Goal: Transaction & Acquisition: Purchase product/service

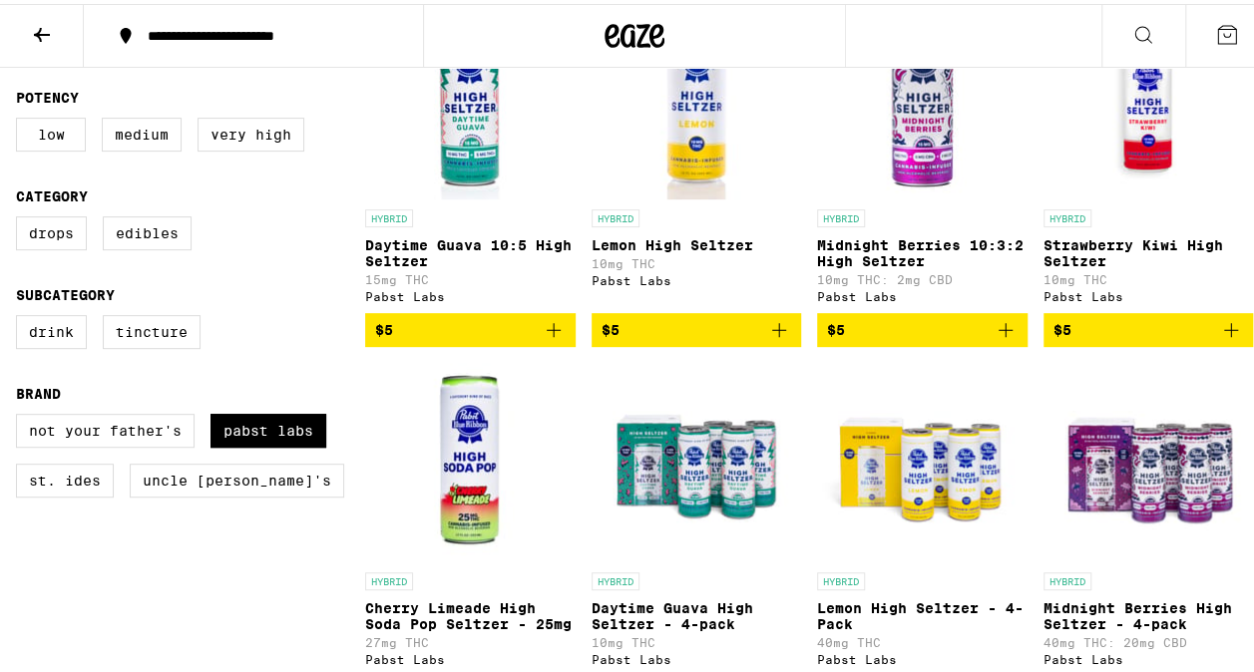
scroll to position [299, 0]
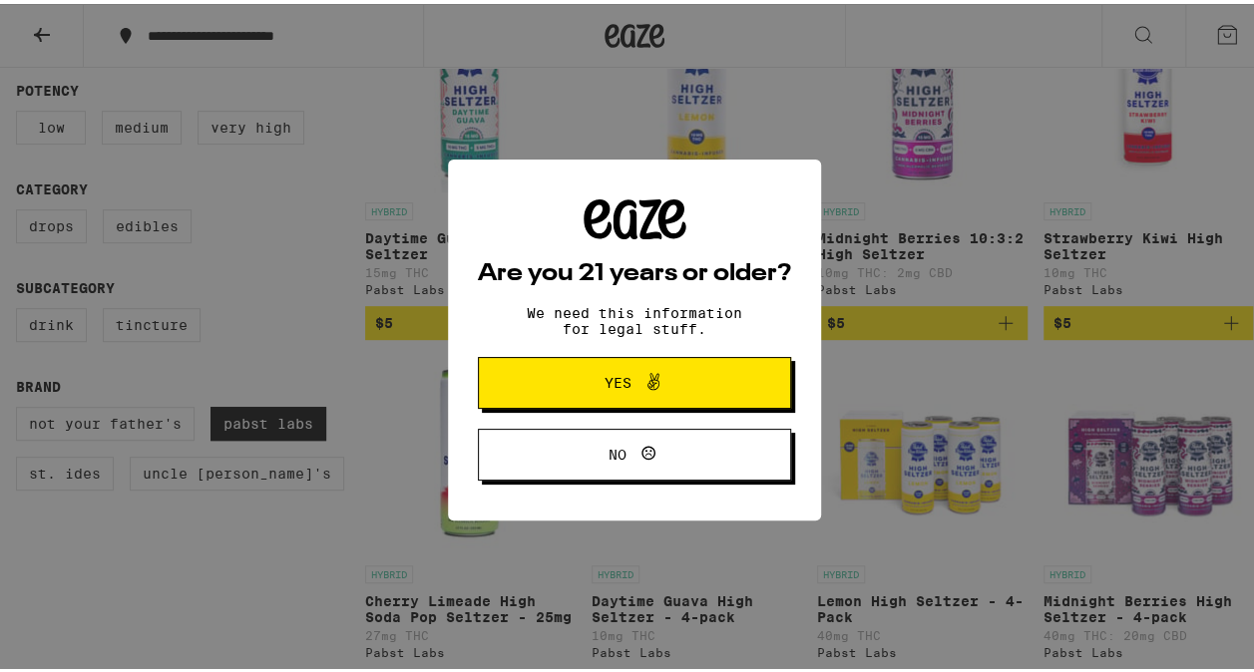
click at [578, 392] on span "Yes" at bounding box center [635, 379] width 152 height 26
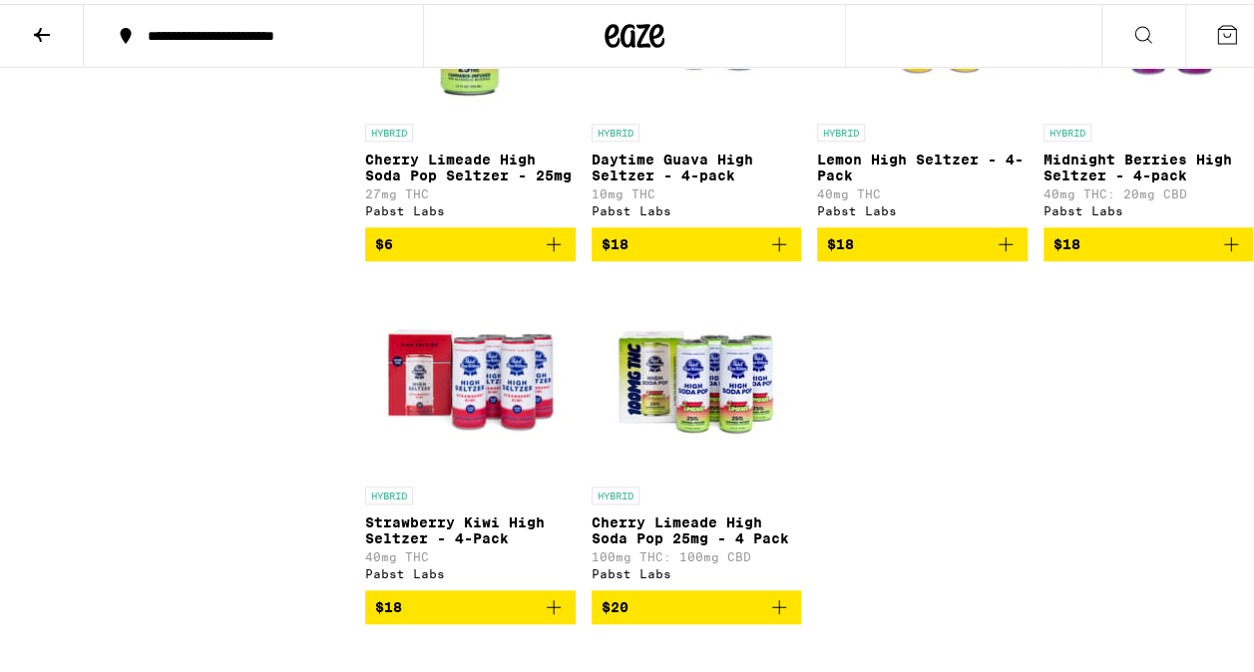
scroll to position [798, 0]
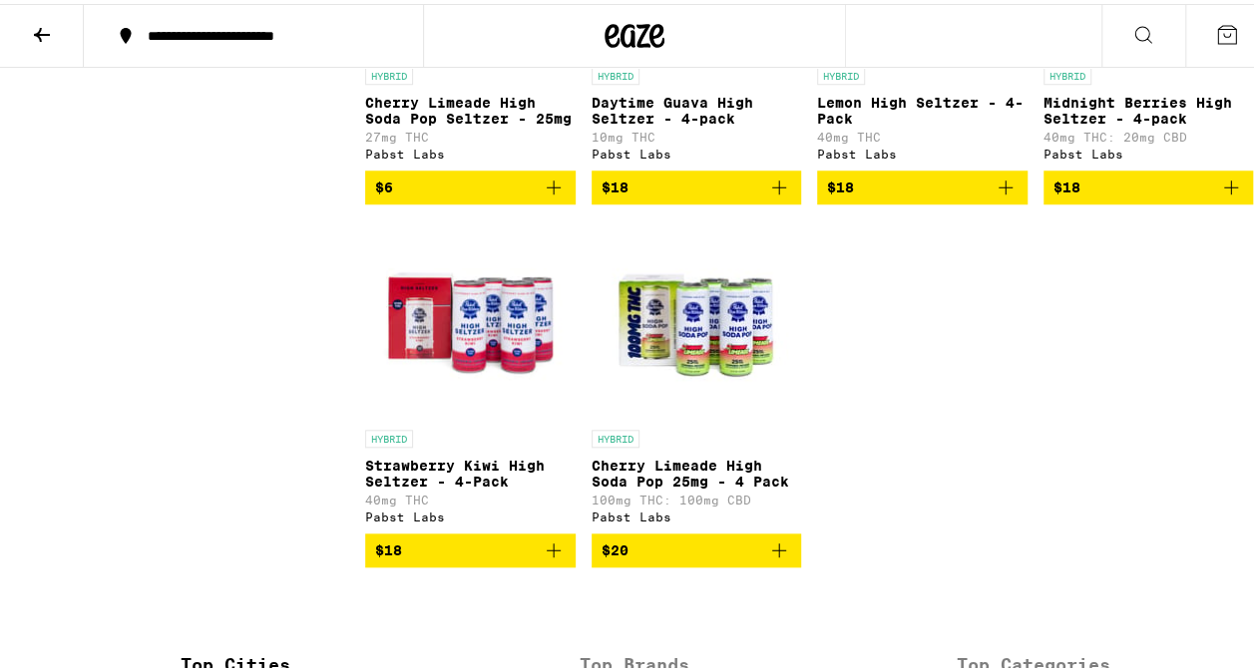
click at [767, 559] on icon "Add to bag" at bounding box center [779, 547] width 24 height 24
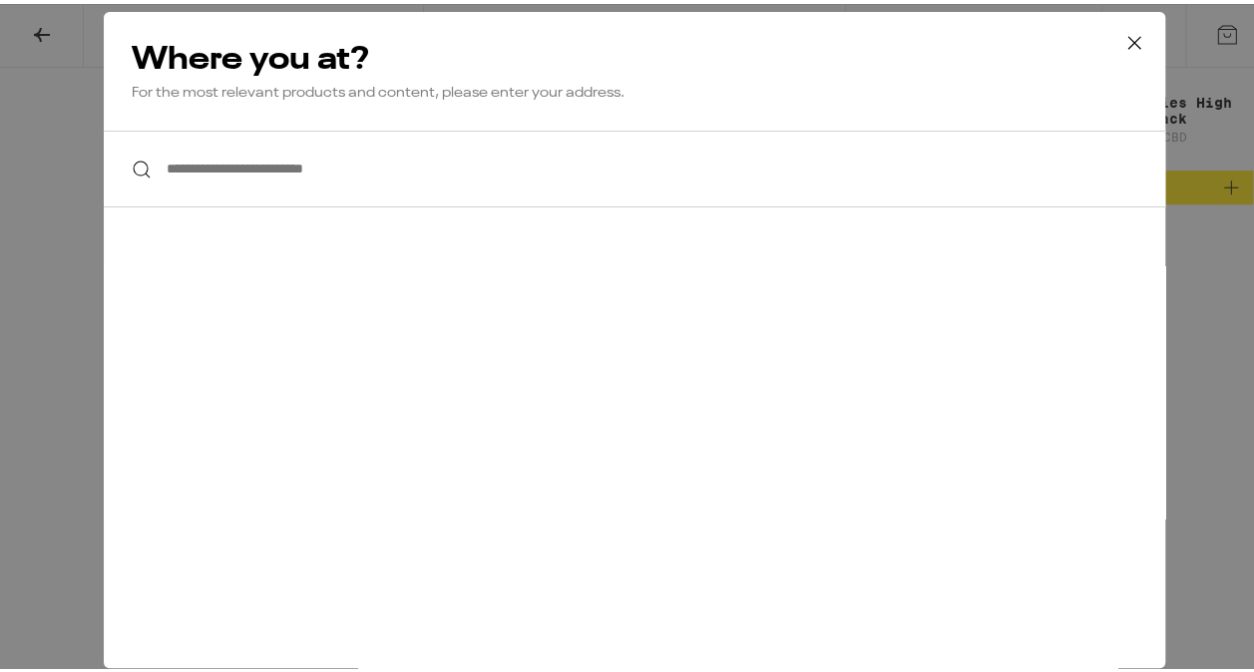
click at [497, 186] on input "**********" at bounding box center [634, 165] width 1061 height 77
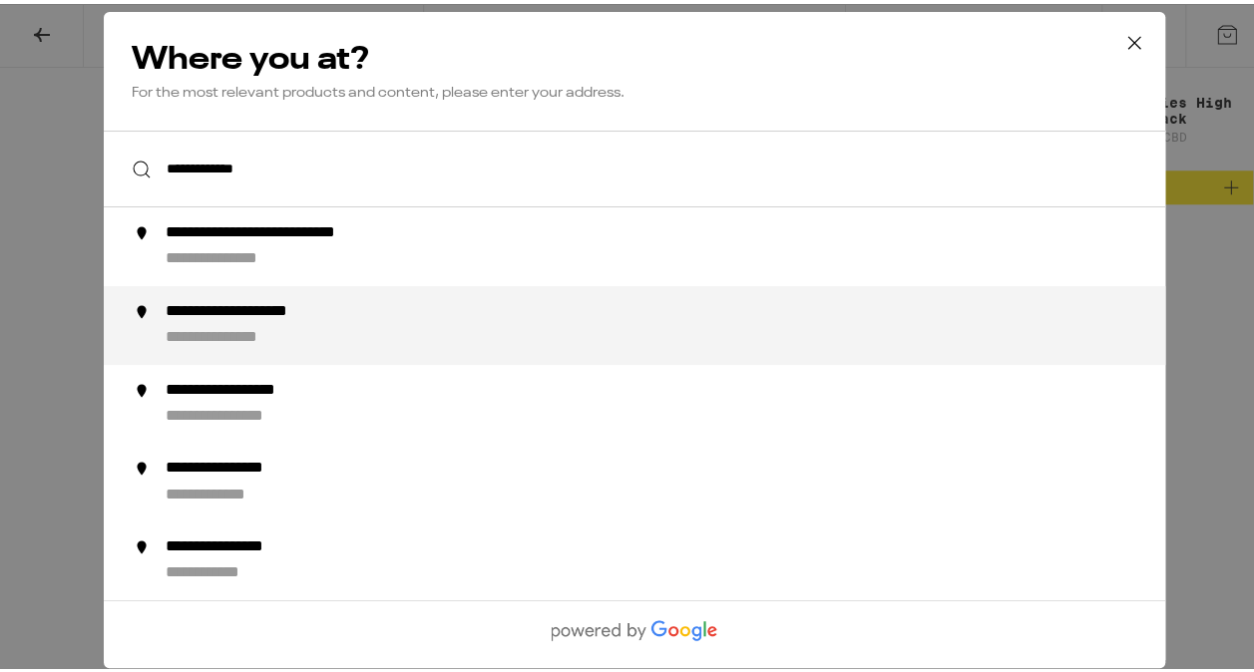
click at [473, 352] on li "**********" at bounding box center [634, 321] width 1061 height 79
type input "**********"
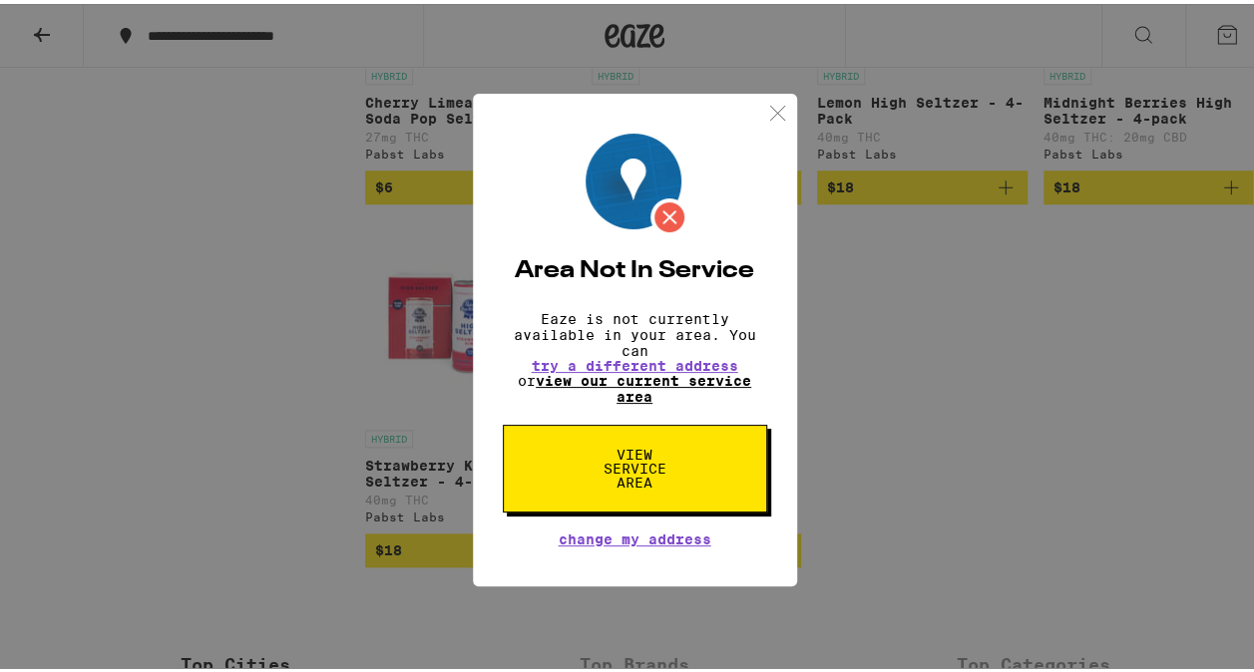
click at [705, 377] on link "view our current service area" at bounding box center [643, 385] width 215 height 32
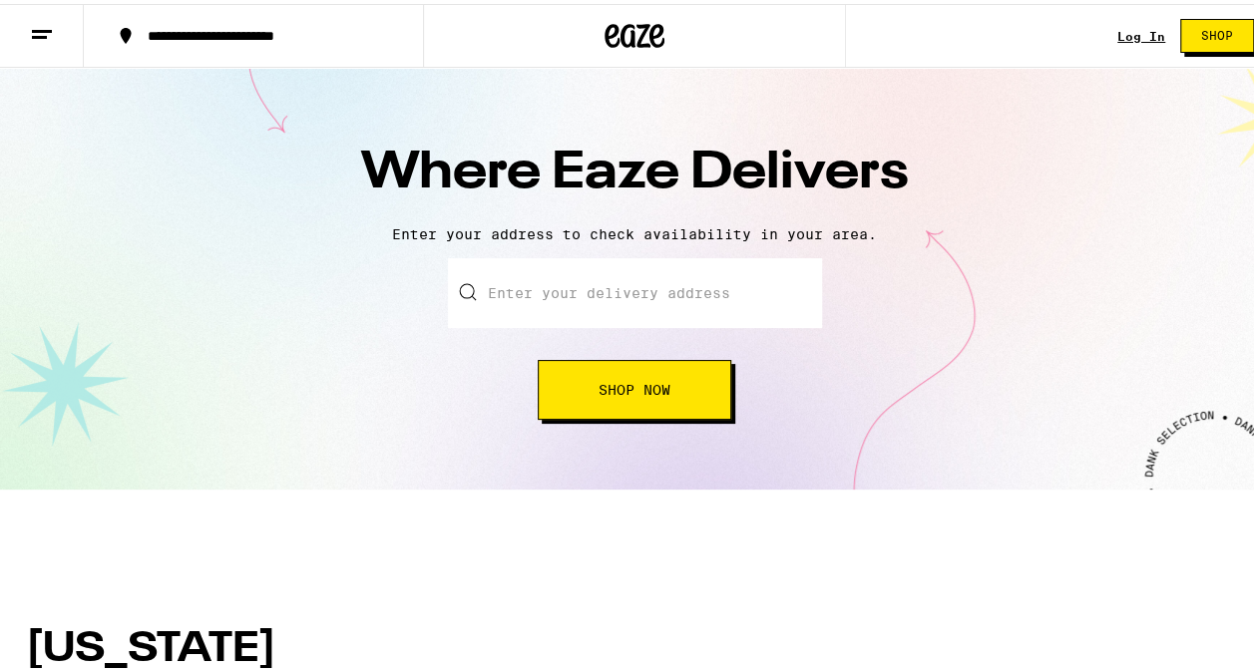
click at [549, 312] on input "text" at bounding box center [635, 289] width 374 height 70
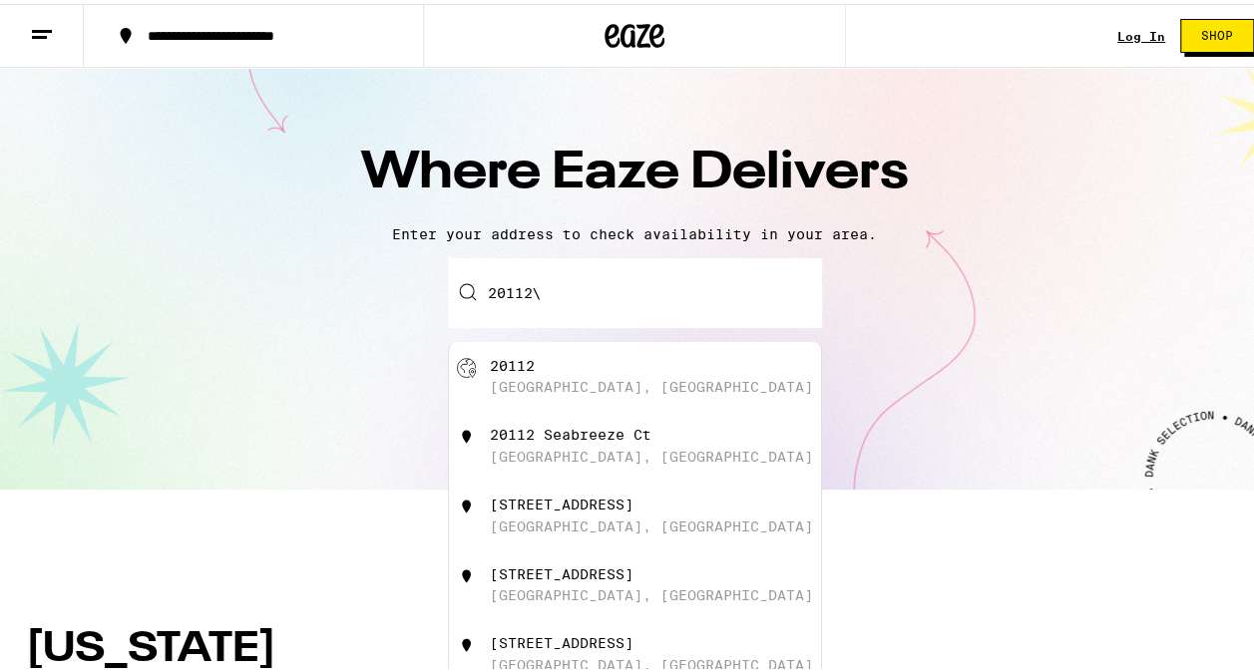
click at [540, 408] on div "20112 Manassas, VA" at bounding box center [635, 373] width 372 height 70
type input "Manassas, VA 20112"
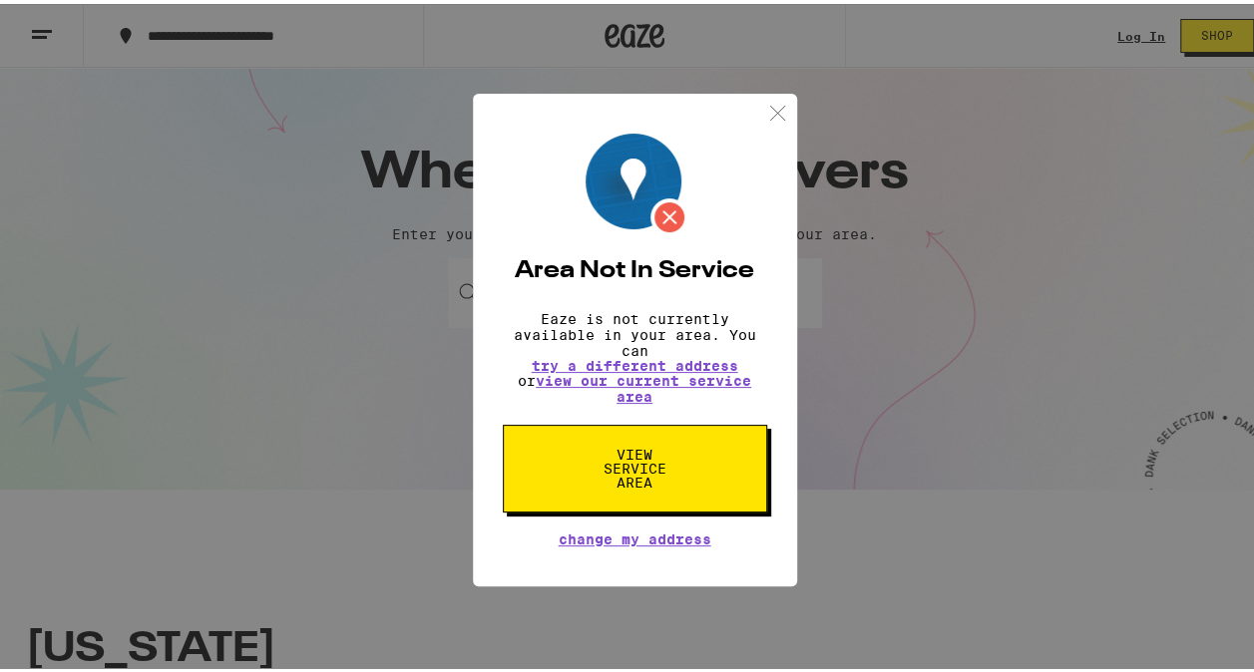
click at [770, 104] on img at bounding box center [777, 109] width 25 height 25
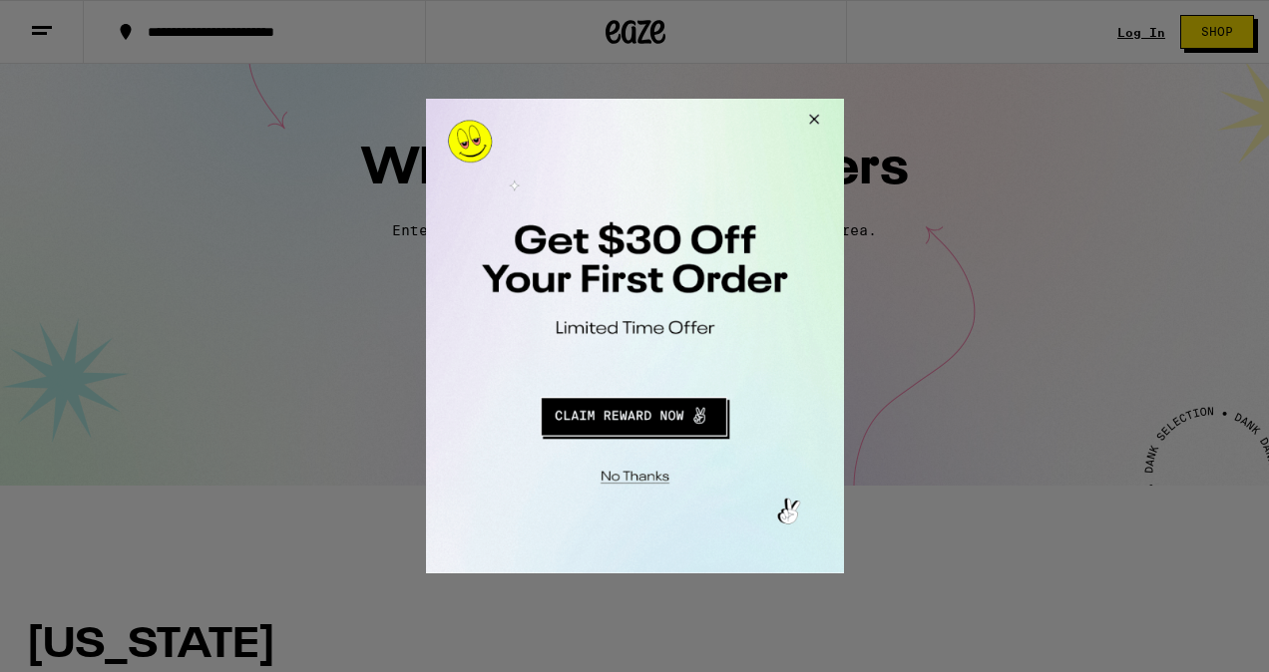
click at [806, 130] on button "Close Modal" at bounding box center [810, 123] width 54 height 48
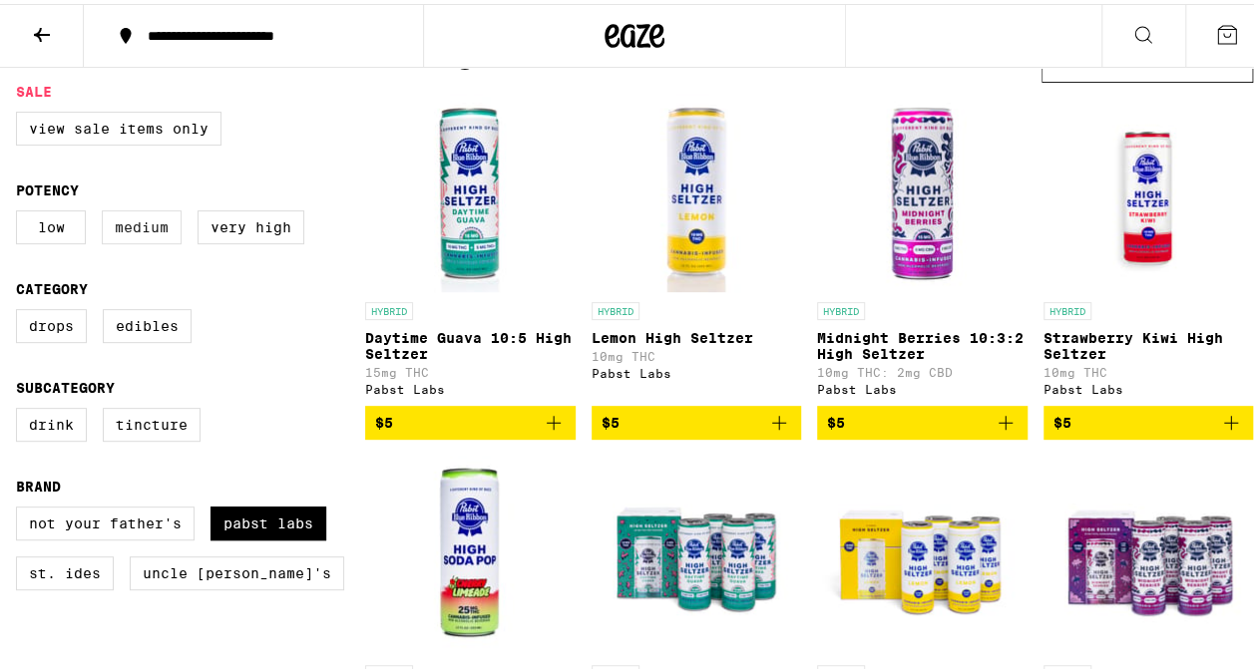
click at [148, 233] on label "Medium" at bounding box center [142, 223] width 80 height 34
click at [21, 210] on input "Medium" at bounding box center [20, 209] width 1 height 1
checkbox input "true"
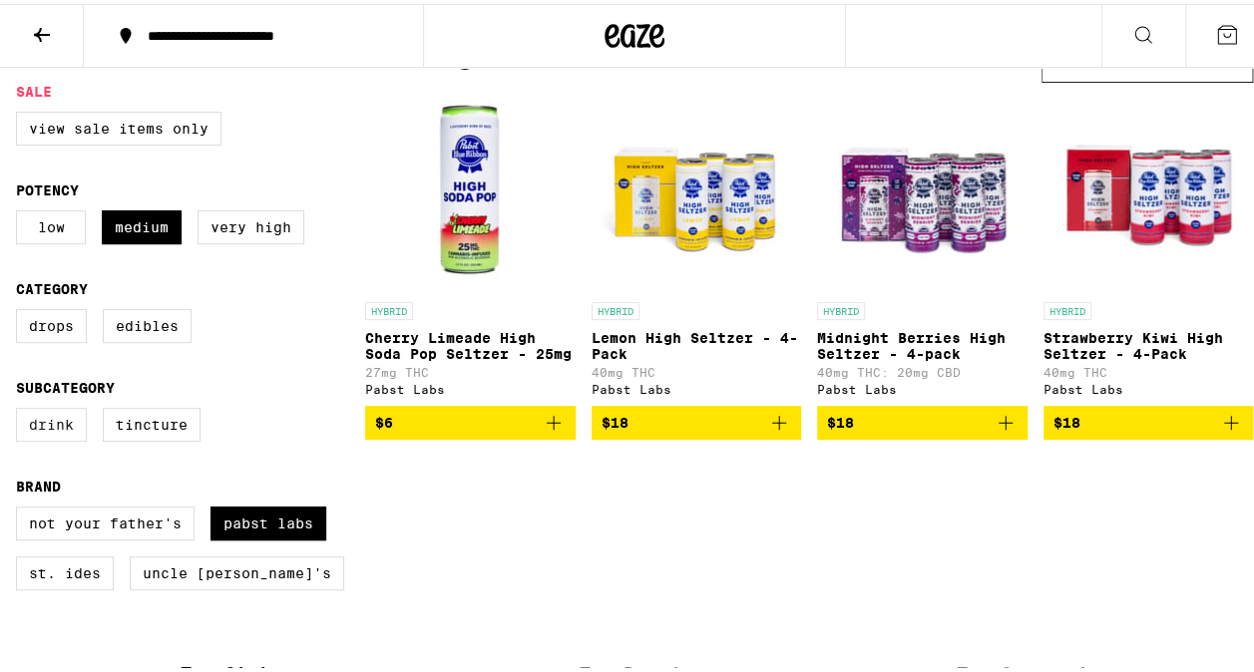
click at [57, 438] on label "Drink" at bounding box center [51, 421] width 71 height 34
click at [21, 408] on input "Drink" at bounding box center [20, 407] width 1 height 1
checkbox input "true"
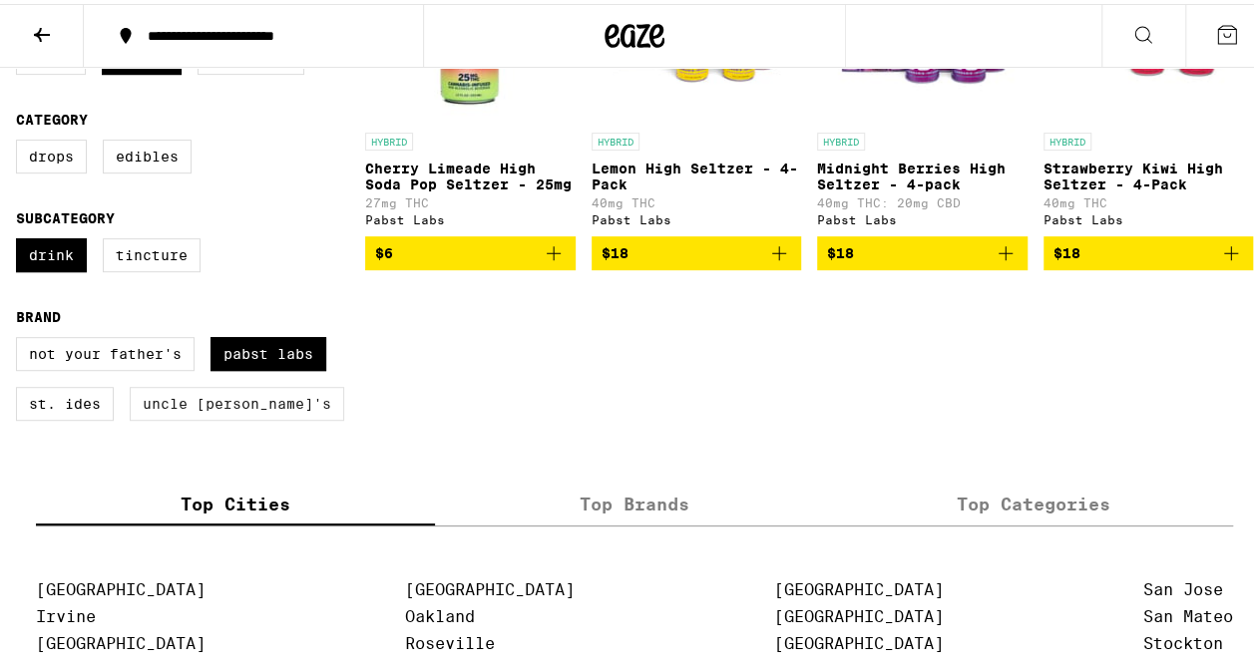
scroll to position [399, 0]
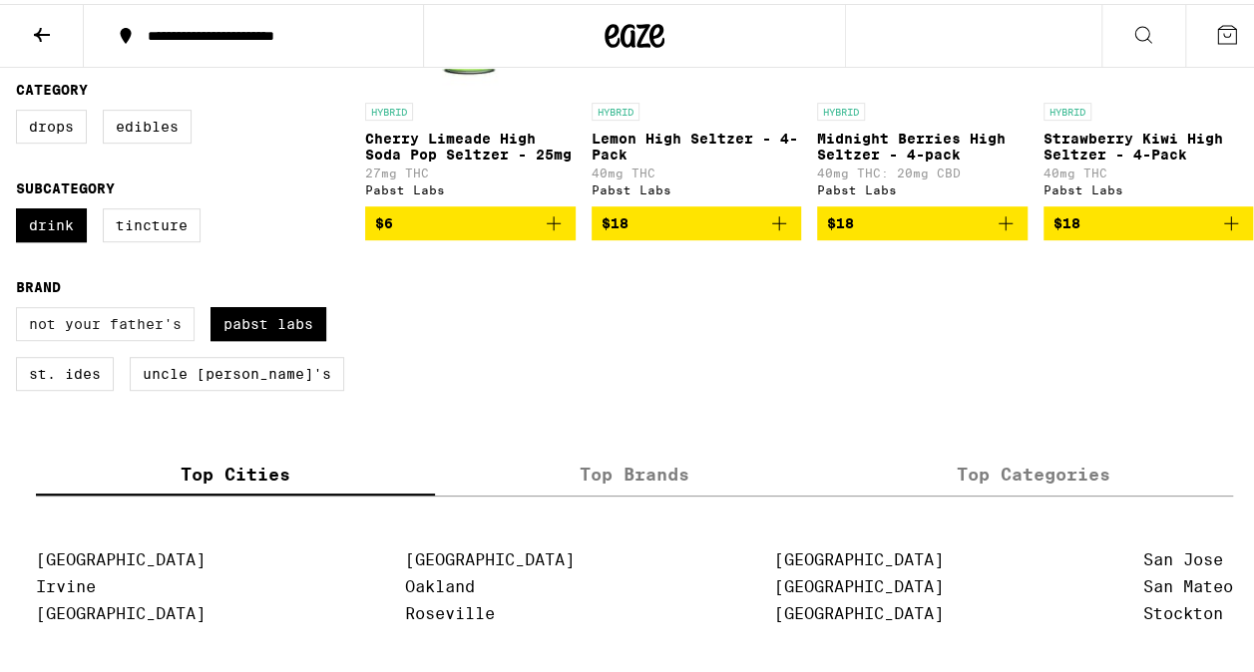
click at [122, 337] on label "Not Your Father's" at bounding box center [105, 320] width 179 height 34
click at [21, 307] on input "Not Your Father's" at bounding box center [20, 306] width 1 height 1
checkbox input "true"
click at [73, 387] on label "St. Ides" at bounding box center [65, 370] width 98 height 34
click at [21, 307] on input "St. Ides" at bounding box center [20, 306] width 1 height 1
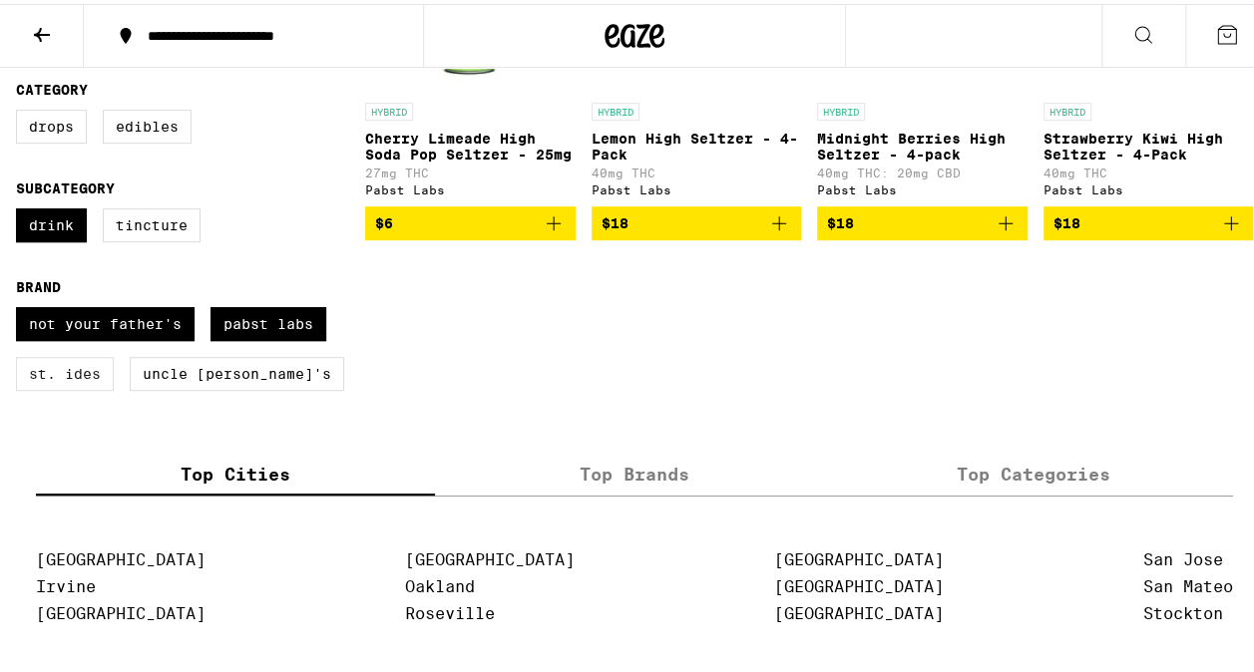
checkbox input "true"
click at [174, 387] on label "Uncle [PERSON_NAME]'s" at bounding box center [237, 370] width 214 height 34
drag, startPoint x: 174, startPoint y: 389, endPoint x: 175, endPoint y: 401, distance: 12.0
click at [175, 387] on label "Uncle [PERSON_NAME]'s" at bounding box center [237, 370] width 214 height 34
click at [21, 307] on input "Uncle [PERSON_NAME]'s" at bounding box center [20, 306] width 1 height 1
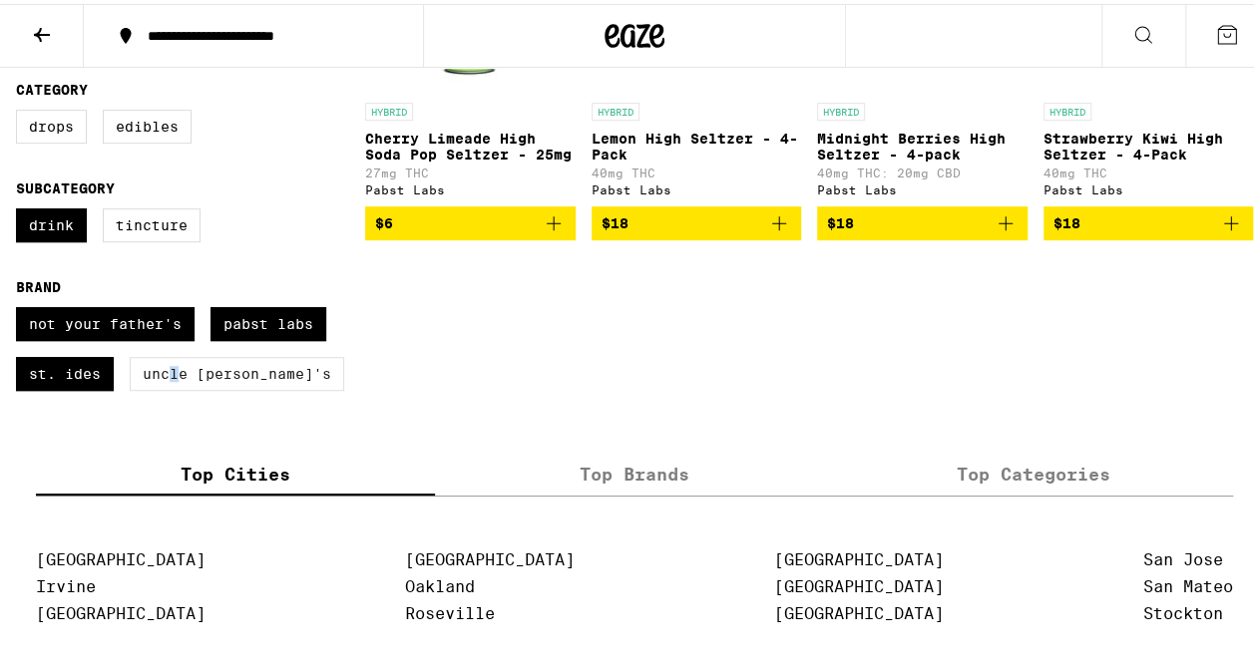
checkbox input "true"
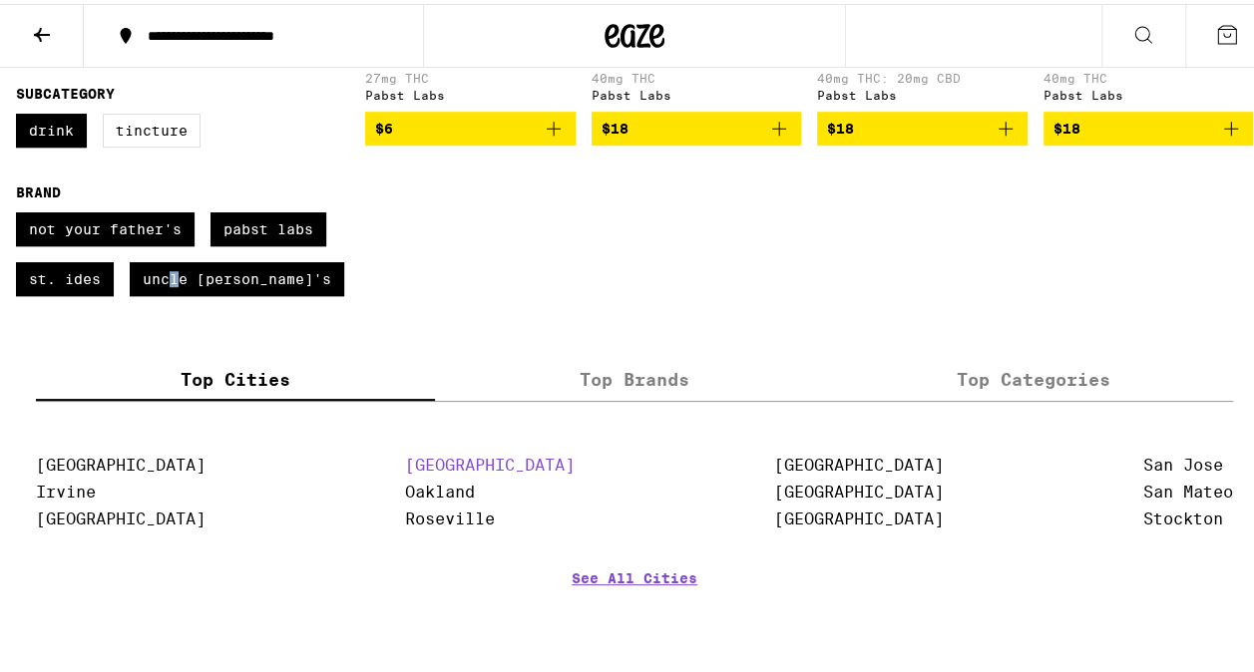
scroll to position [698, 0]
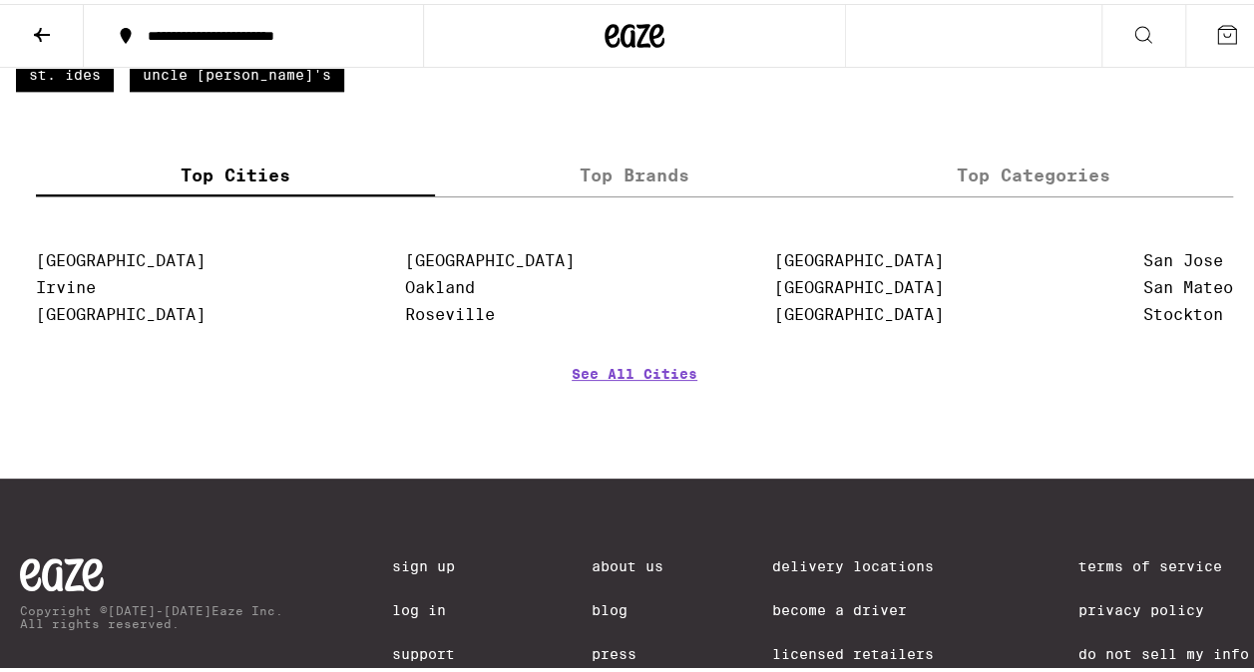
click at [711, 391] on section "[GEOGRAPHIC_DATA] [GEOGRAPHIC_DATA] [GEOGRAPHIC_DATA] [GEOGRAPHIC_DATA] [GEOGRA…" at bounding box center [634, 334] width 1197 height 202
click at [659, 395] on link "See All Cities" at bounding box center [635, 399] width 126 height 74
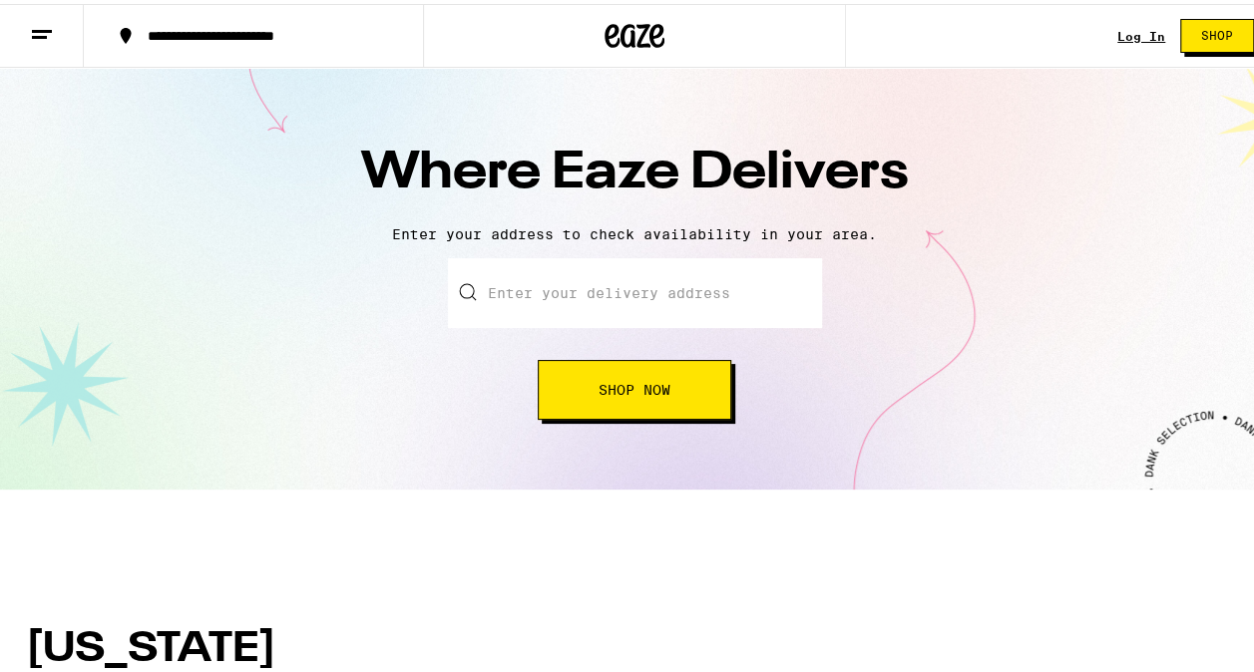
click at [661, 265] on input "text" at bounding box center [635, 289] width 374 height 70
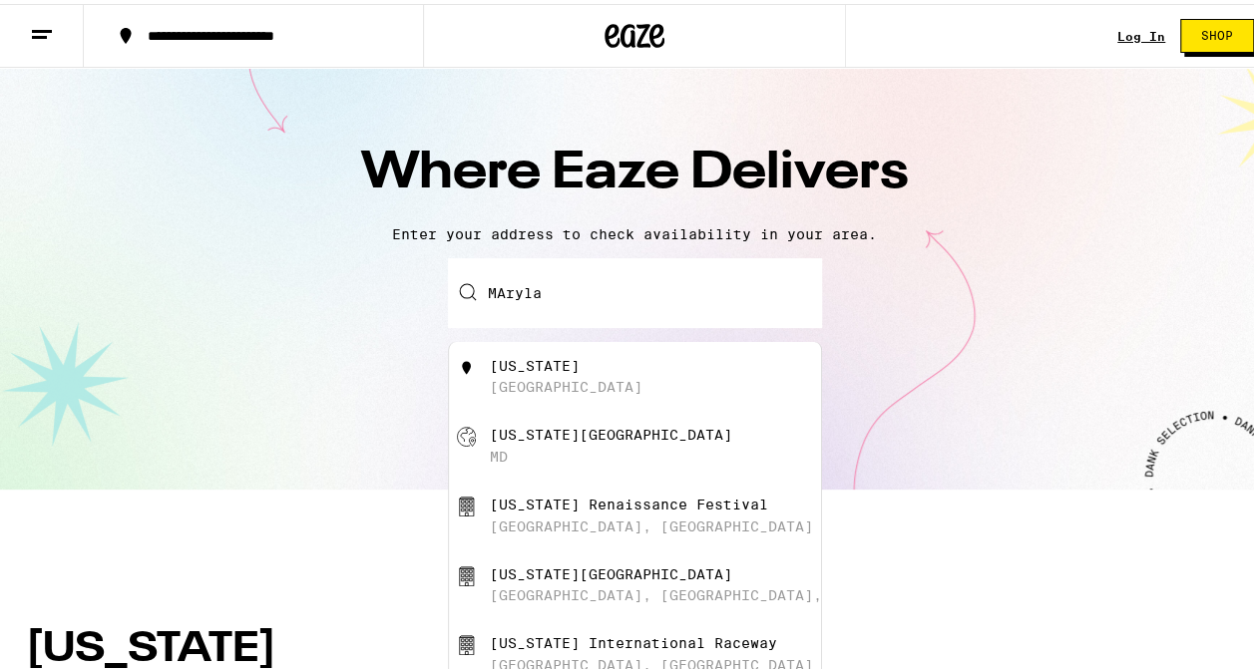
click at [601, 399] on div "[US_STATE] [GEOGRAPHIC_DATA]" at bounding box center [635, 373] width 372 height 70
type input "[US_STATE]"
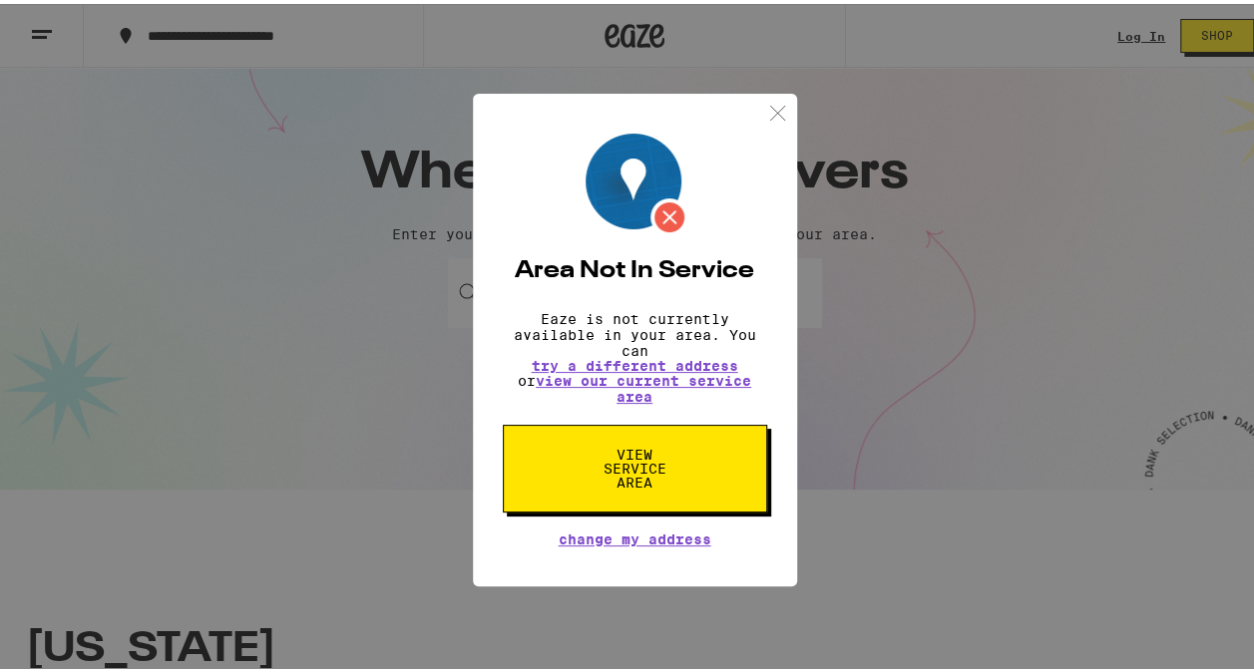
click at [771, 90] on div "Area Not In Service Eaze is not currently available in your area. You can try a…" at bounding box center [635, 336] width 324 height 493
drag, startPoint x: 796, startPoint y: 133, endPoint x: 778, endPoint y: 103, distance: 34.9
click at [796, 131] on div "Area Not In Service Eaze is not currently available in your area. You can try a…" at bounding box center [634, 336] width 1269 height 672
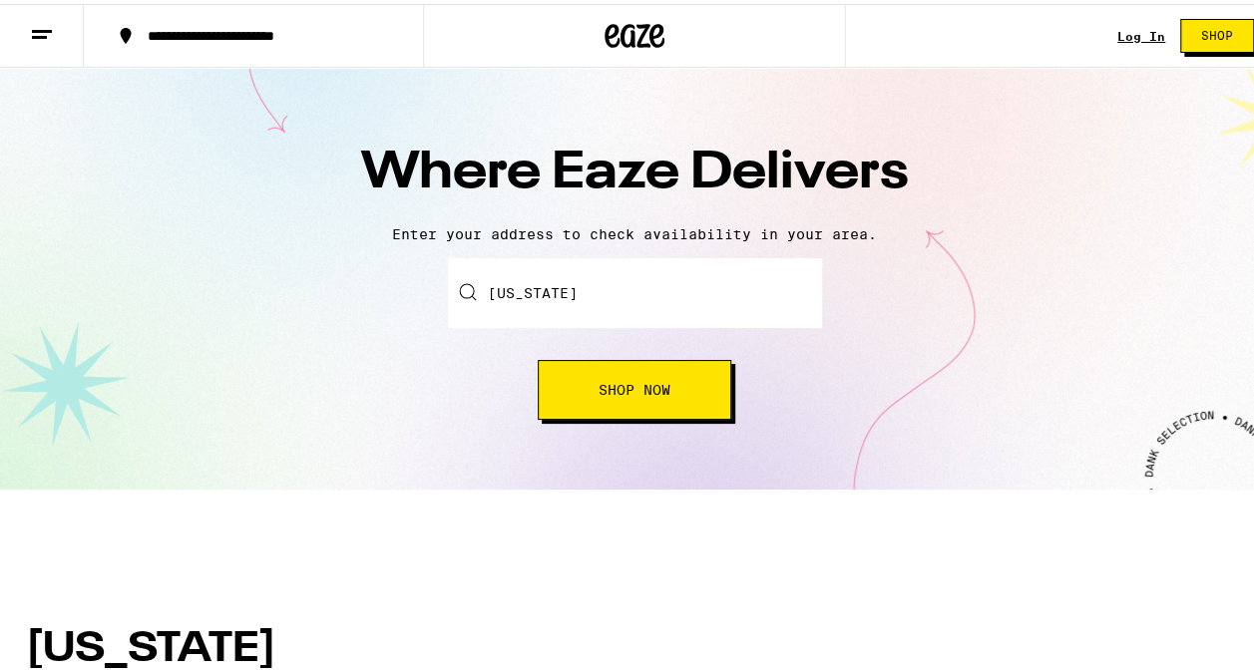
click at [768, 94] on div "Where Eaze Delivers Enter your address to check availability in your area. Ente…" at bounding box center [634, 275] width 1269 height 422
